Goal: Find specific page/section: Find specific page/section

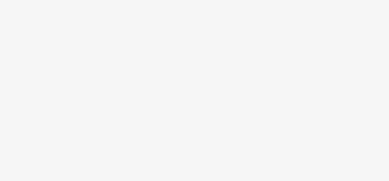
click at [196, 76] on body at bounding box center [194, 90] width 389 height 181
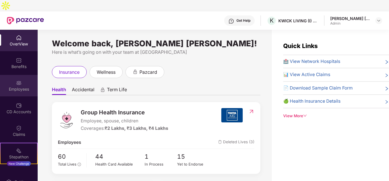
click at [12, 75] on div "Employees" at bounding box center [19, 85] width 38 height 21
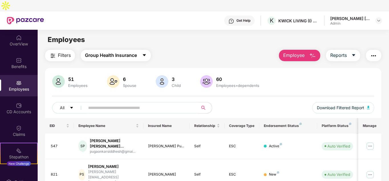
click at [103, 52] on span "Group Health Insurance" at bounding box center [111, 55] width 52 height 7
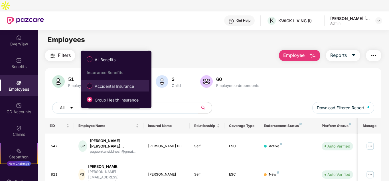
click at [98, 88] on span "Accidental Insurance" at bounding box center [114, 86] width 44 height 6
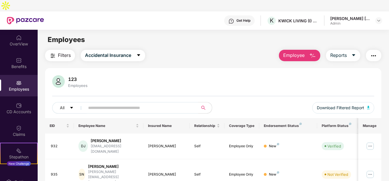
click at [90, 103] on input "text" at bounding box center [139, 107] width 102 height 9
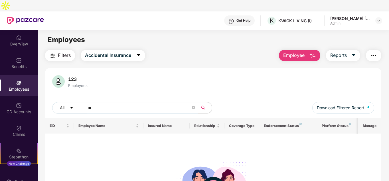
type input "*"
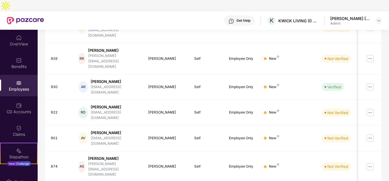
scroll to position [170, 0]
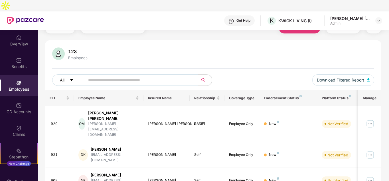
scroll to position [0, 0]
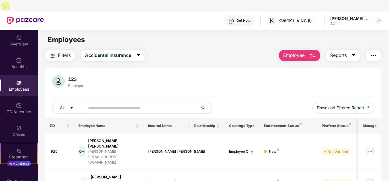
click at [99, 103] on input "text" at bounding box center [139, 107] width 102 height 9
